Goal: Task Accomplishment & Management: Manage account settings

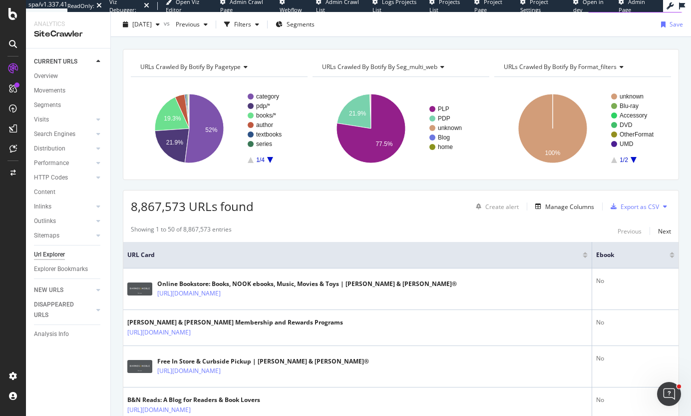
scroll to position [50, 0]
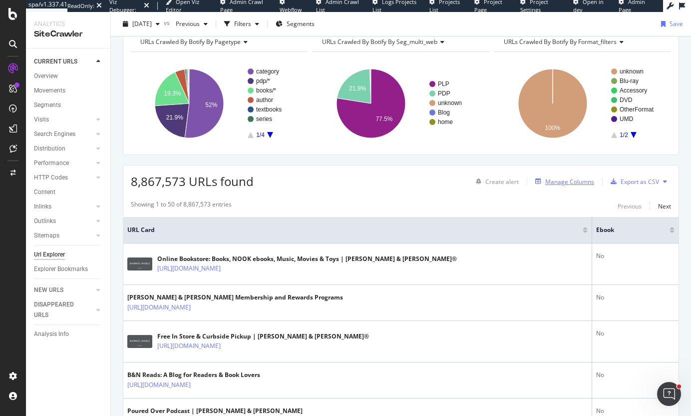
click at [567, 178] on div "Manage Columns" at bounding box center [570, 181] width 49 height 8
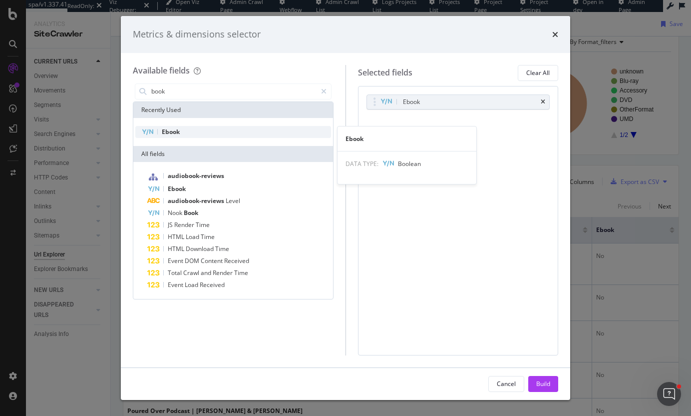
type input "book"
click at [179, 129] on span "Ebook" at bounding box center [171, 131] width 18 height 8
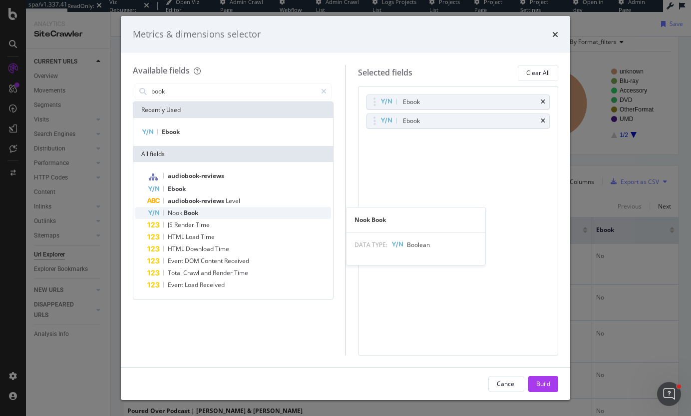
click at [186, 213] on span "Book" at bounding box center [191, 212] width 14 height 8
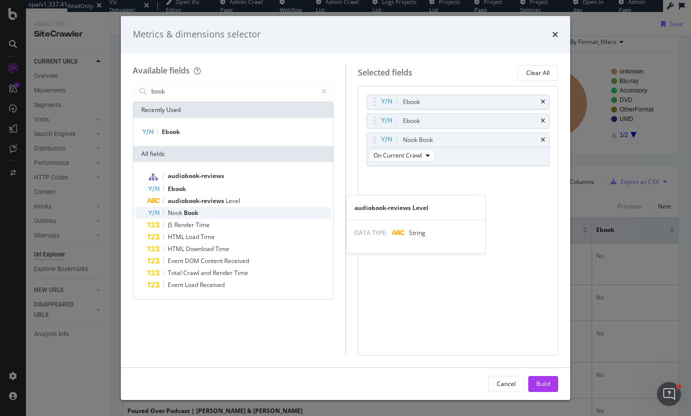
click at [194, 211] on span "Book" at bounding box center [191, 212] width 14 height 8
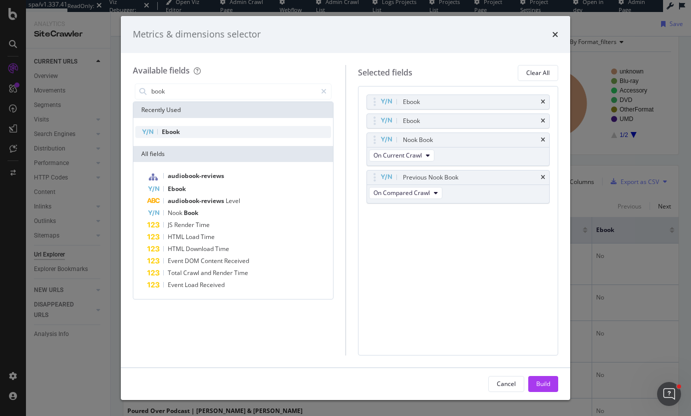
click at [176, 131] on span "Ebook" at bounding box center [171, 131] width 18 height 8
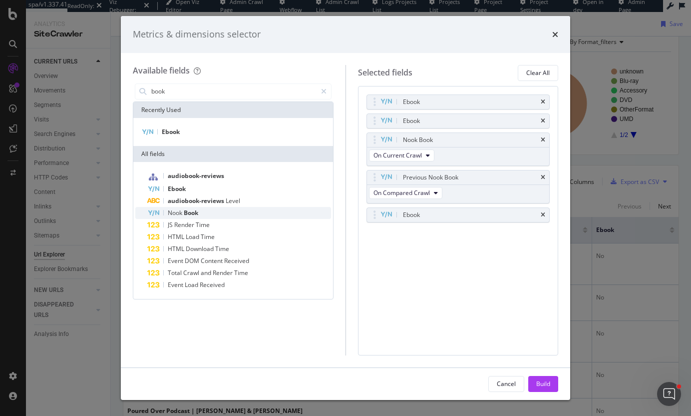
click at [193, 213] on span "Book" at bounding box center [191, 212] width 14 height 8
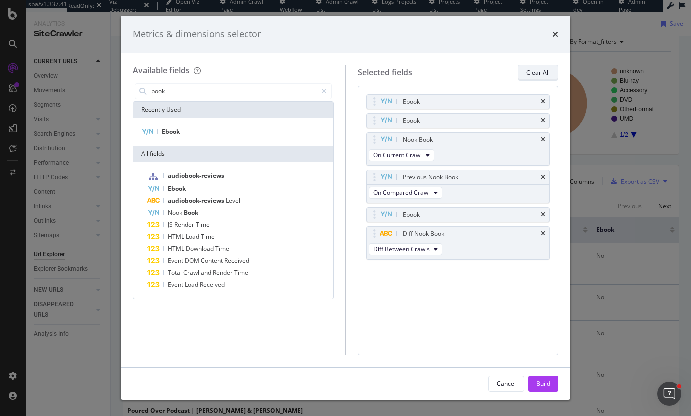
click at [540, 73] on div "Clear All" at bounding box center [538, 72] width 23 height 8
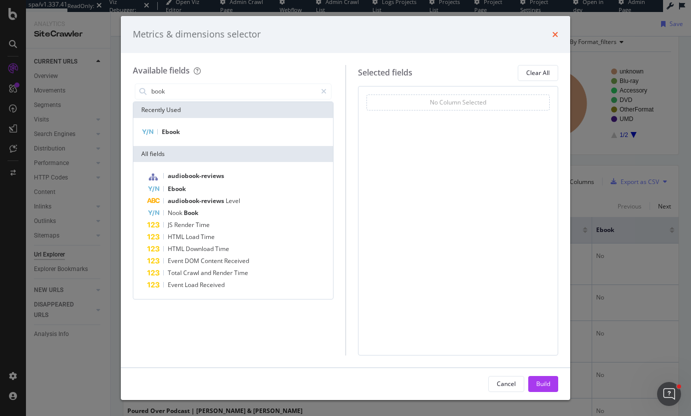
click at [554, 35] on icon "times" at bounding box center [556, 34] width 6 height 8
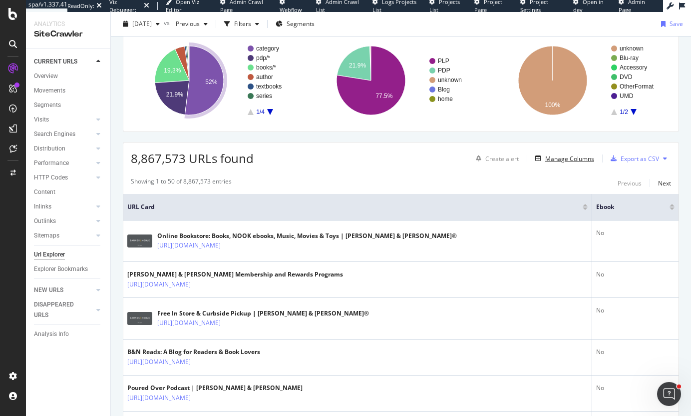
scroll to position [0, 0]
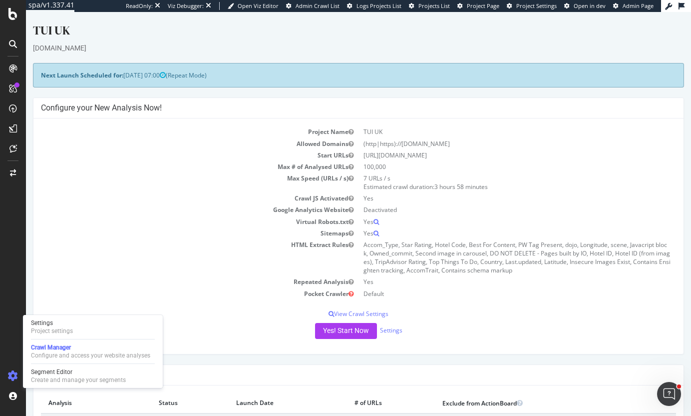
click at [51, 317] on div "Settings Project settings Crawl Manager Configure and access your website analy…" at bounding box center [93, 351] width 140 height 73
click at [50, 321] on div "Settings" at bounding box center [52, 323] width 42 height 8
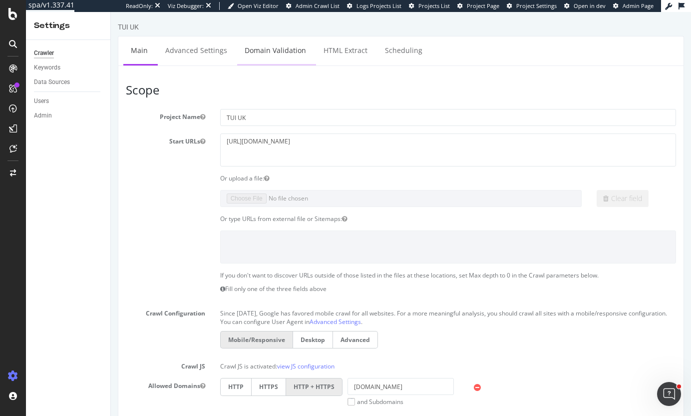
click at [311, 41] on li "Domain Validation" at bounding box center [276, 50] width 79 height 29
click at [337, 50] on link "HTML Extract" at bounding box center [345, 49] width 59 height 27
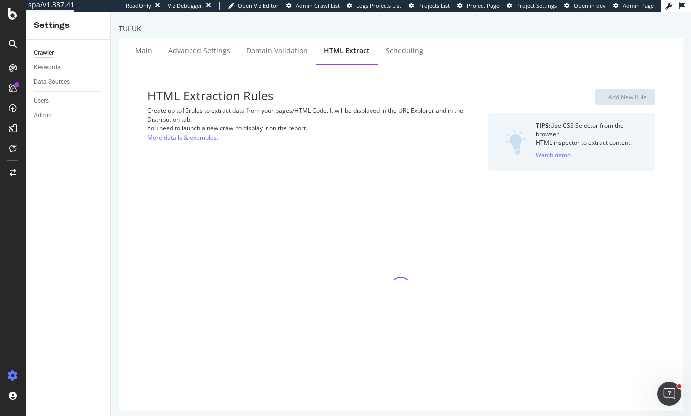
select select "f"
select select "p"
select select "exist"
select select "f"
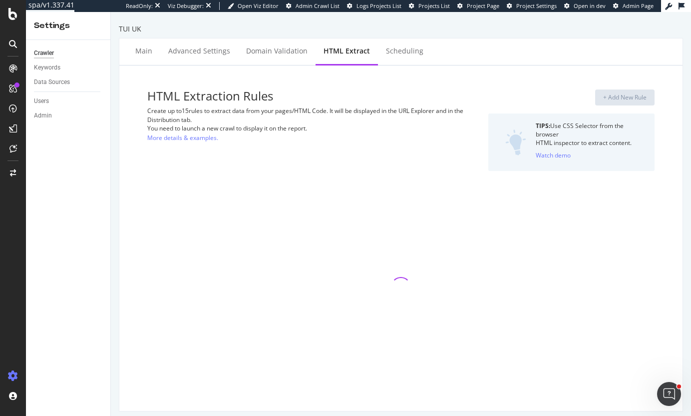
select select "p"
select select "exist"
select select "f"
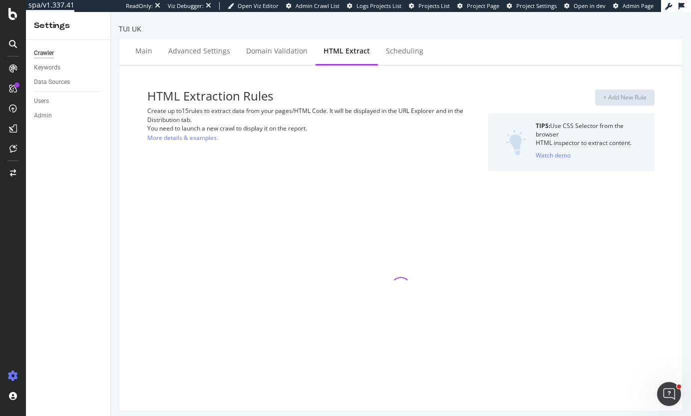
select select "p"
select select "exist"
select select "f"
select select "p"
select select "exist"
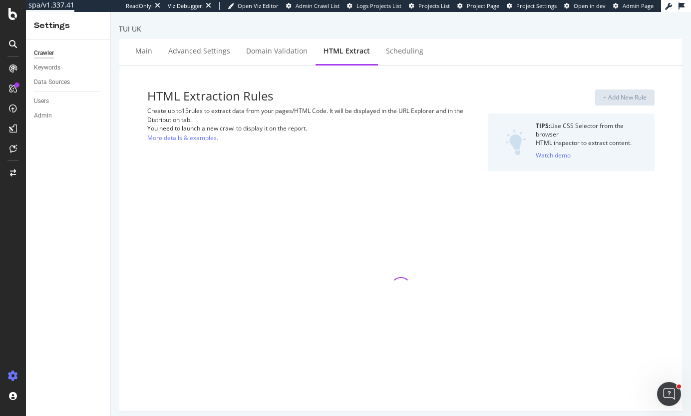
select select "exist"
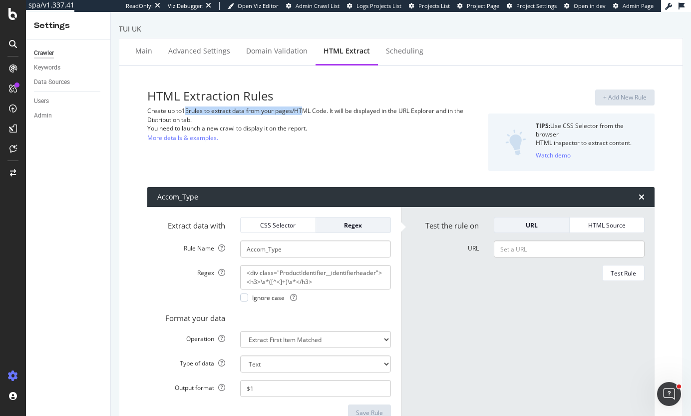
drag, startPoint x: 186, startPoint y: 107, endPoint x: 334, endPoint y: 109, distance: 148.4
click at [334, 109] on div "Create up to 15 rules to extract data from your pages/HTML Code. It will be dis…" at bounding box center [313, 114] width 333 height 17
click at [356, 109] on div "Create up to 15 rules to extract data from your pages/HTML Code. It will be dis…" at bounding box center [313, 114] width 333 height 17
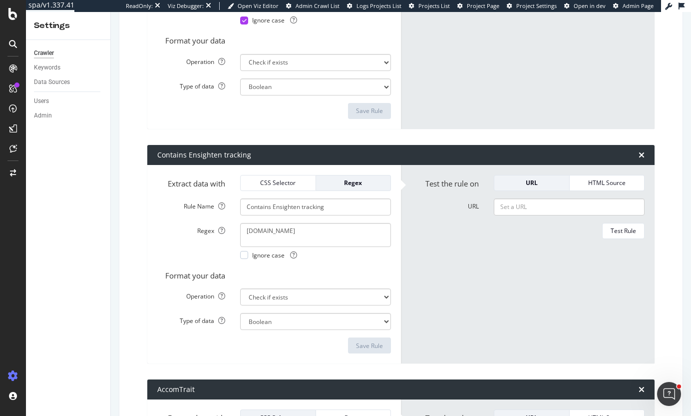
scroll to position [5667, 0]
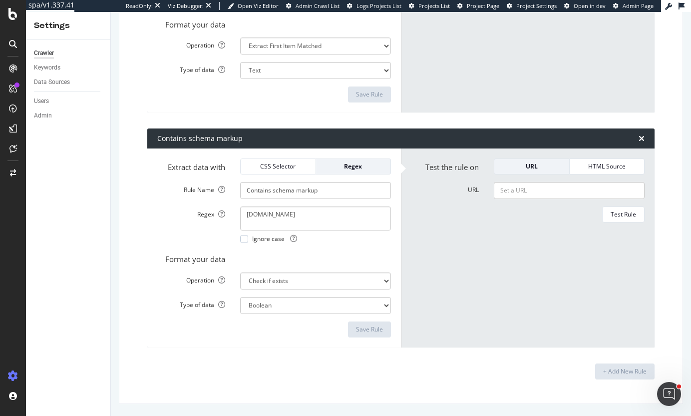
drag, startPoint x: 689, startPoint y: 24, endPoint x: 15, endPoint y: 9, distance: 673.7
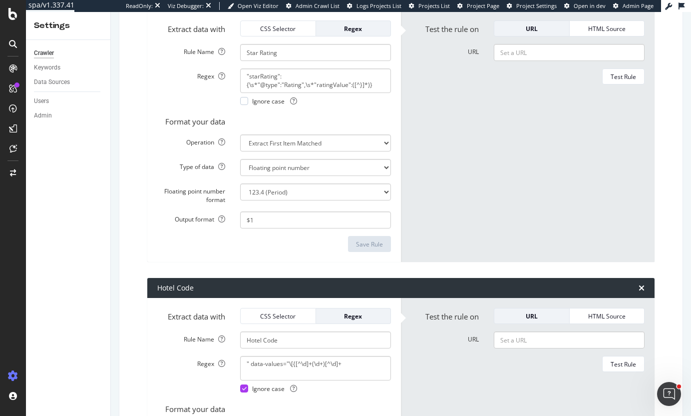
scroll to position [0, 0]
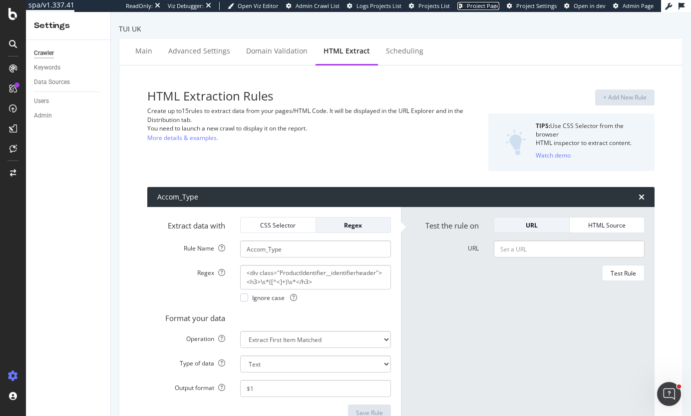
click at [485, 7] on span "Project Page" at bounding box center [483, 5] width 32 height 7
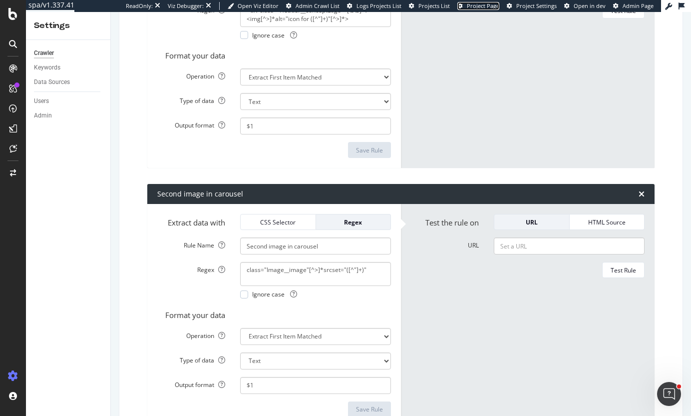
scroll to position [2698, 0]
